Goal: Task Accomplishment & Management: Use online tool/utility

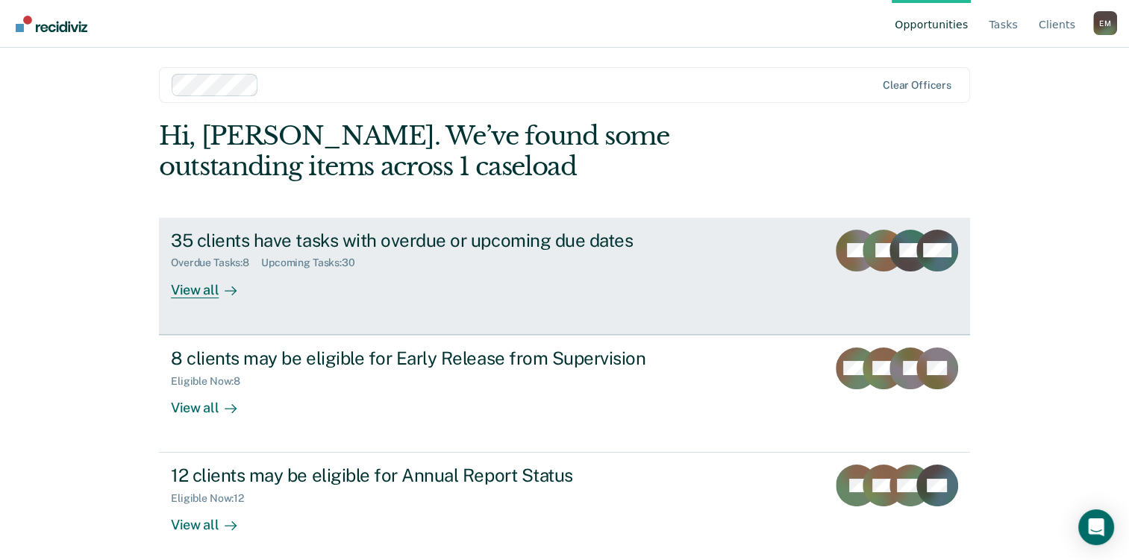
scroll to position [13, 0]
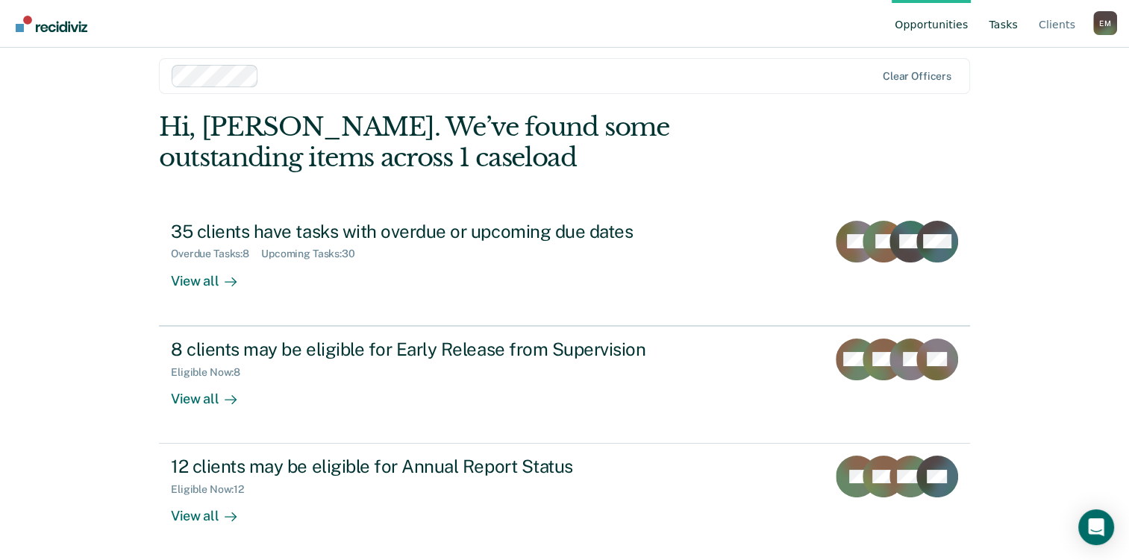
click at [998, 25] on link "Tasks" at bounding box center [1002, 24] width 35 height 48
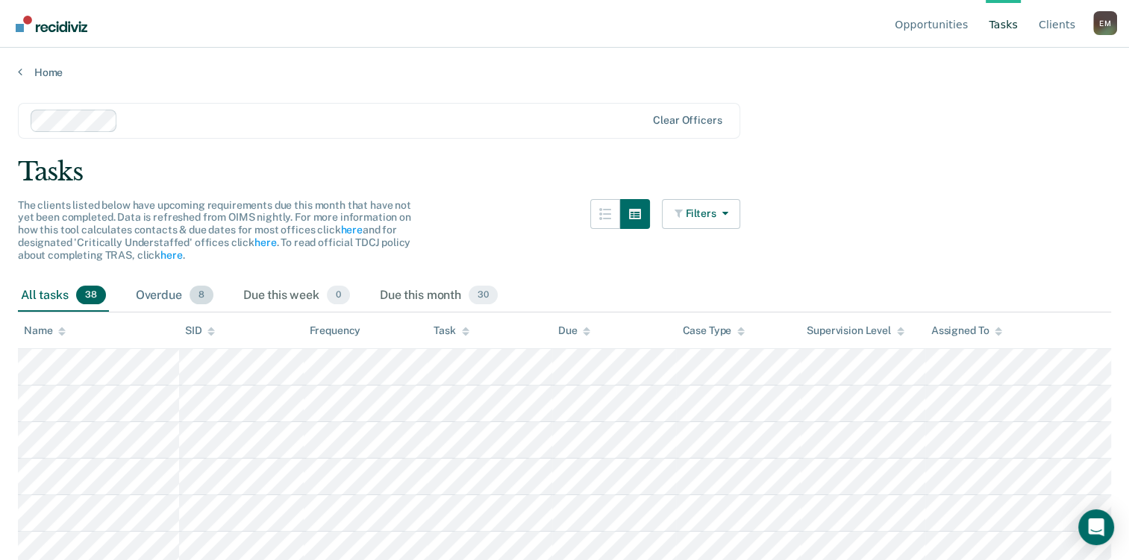
click at [144, 295] on div "Overdue 8" at bounding box center [175, 296] width 84 height 33
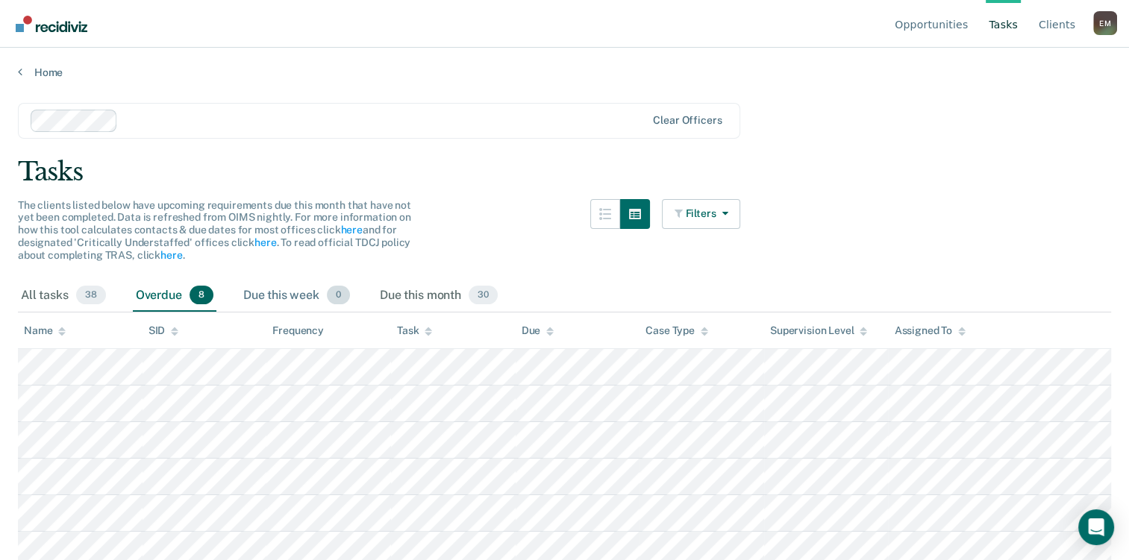
click at [286, 297] on div "Due this week 0" at bounding box center [296, 296] width 113 height 33
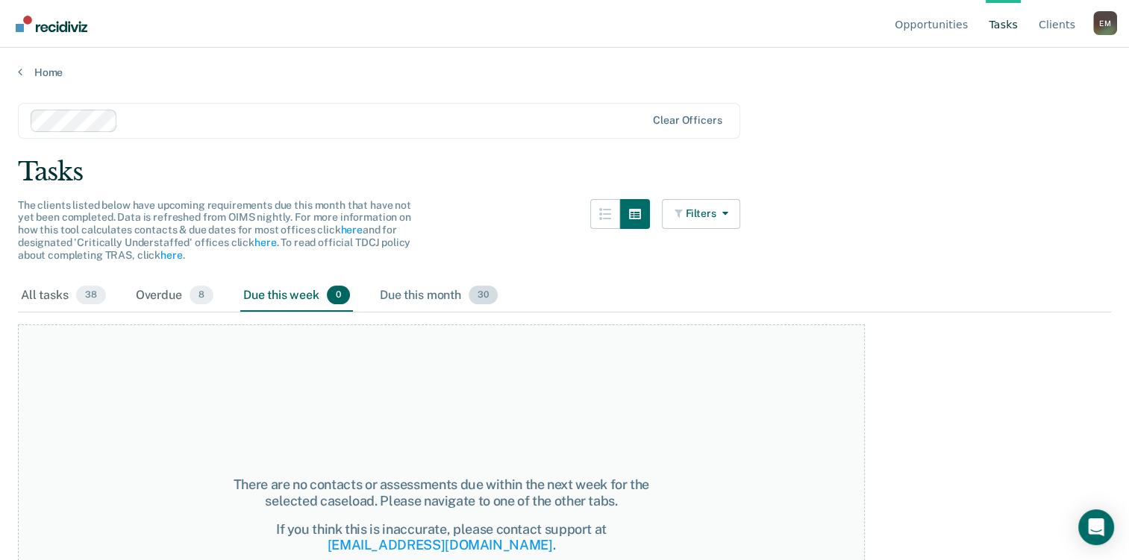
click at [394, 293] on div "Due this month 30" at bounding box center [439, 296] width 124 height 33
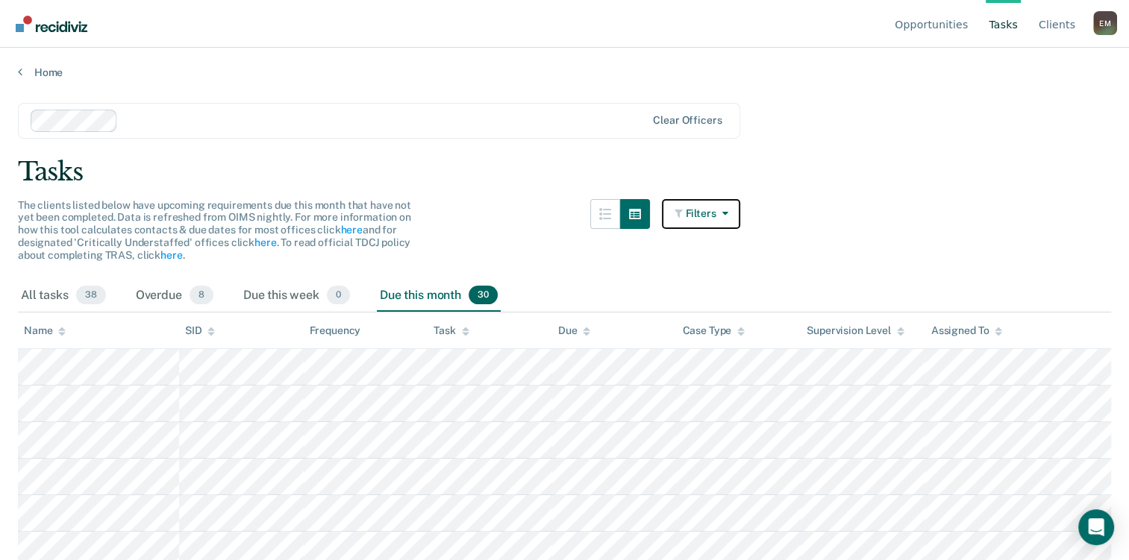
click at [706, 204] on button "Filters" at bounding box center [701, 214] width 79 height 30
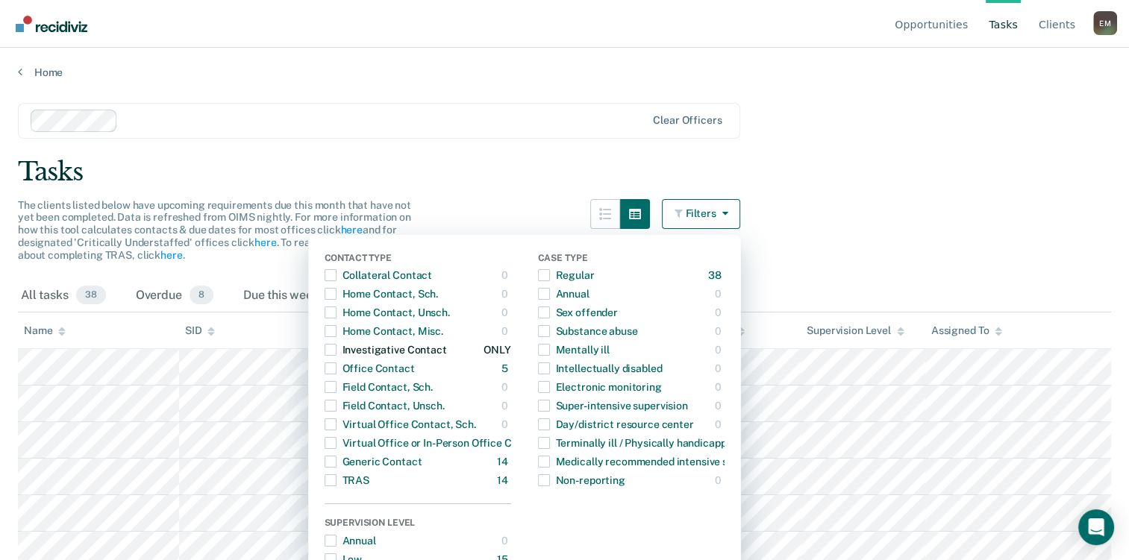
click at [336, 355] on div "Dropdown Menu" at bounding box center [330, 350] width 12 height 24
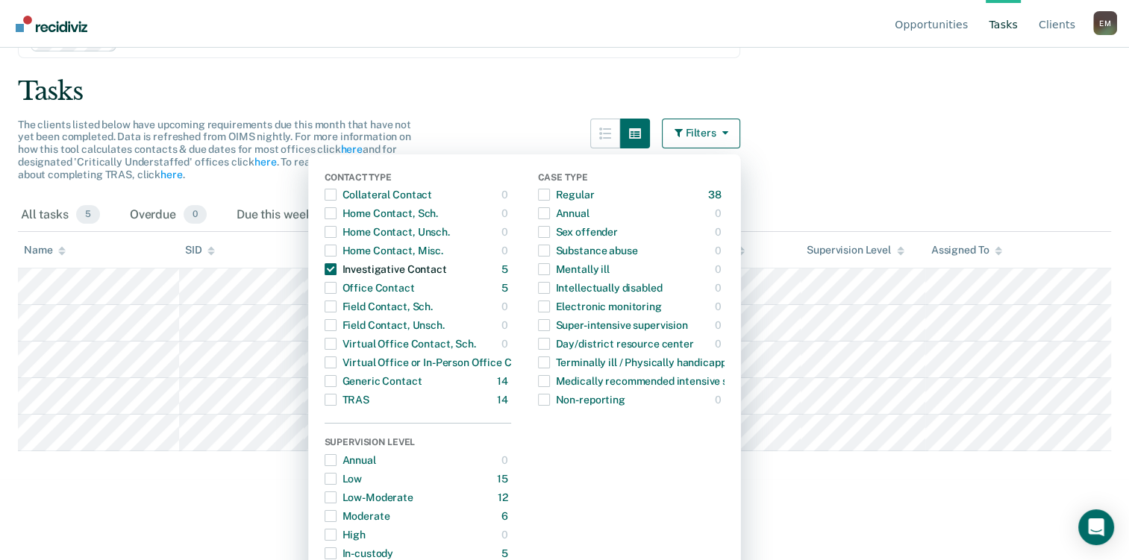
scroll to position [149, 0]
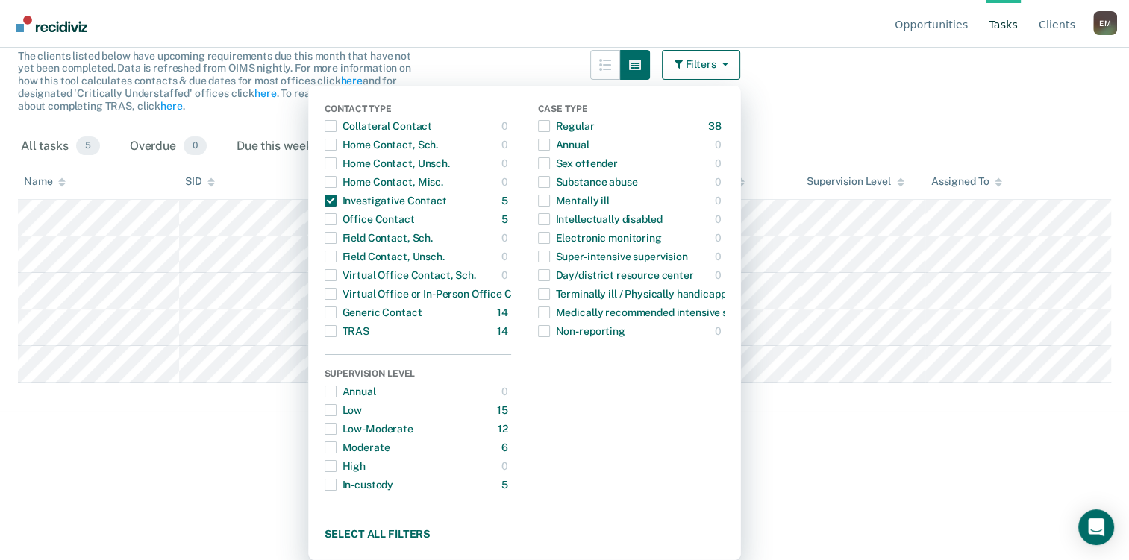
click at [719, 439] on div "Case Type Regular 38 ONLY Annual 0 ONLY Sex offender 0 ONLY Substance abuse 0 O…" at bounding box center [631, 299] width 186 height 391
click at [700, 66] on button "Filters" at bounding box center [701, 65] width 79 height 30
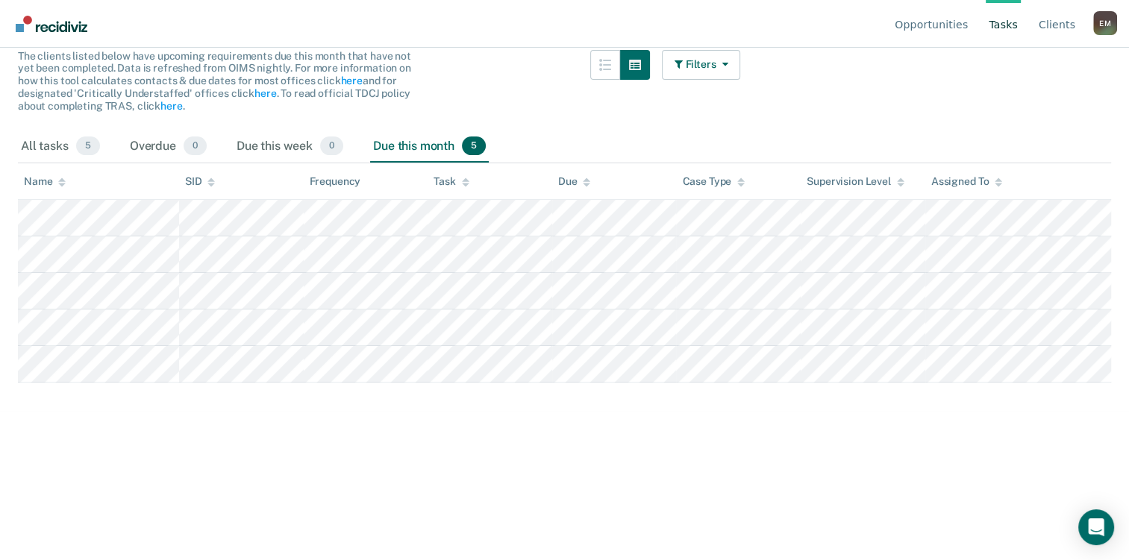
click at [460, 411] on html "Looks like you’re using Internet Explorer 11. For faster loading and a better e…" at bounding box center [564, 131] width 1129 height 560
